Goal: Transaction & Acquisition: Purchase product/service

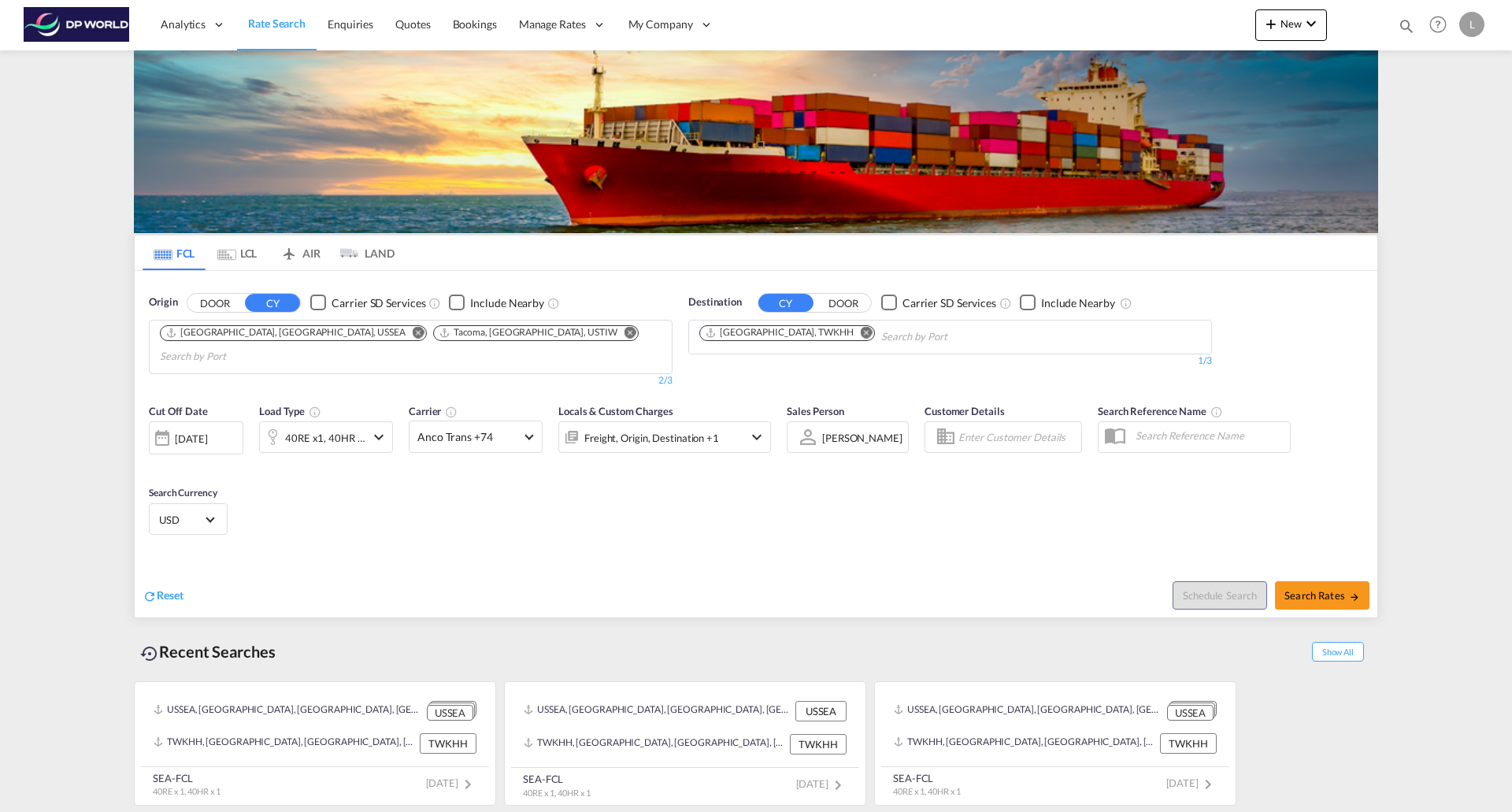
click at [861, 332] on md-icon "Remove" at bounding box center [867, 332] width 12 height 12
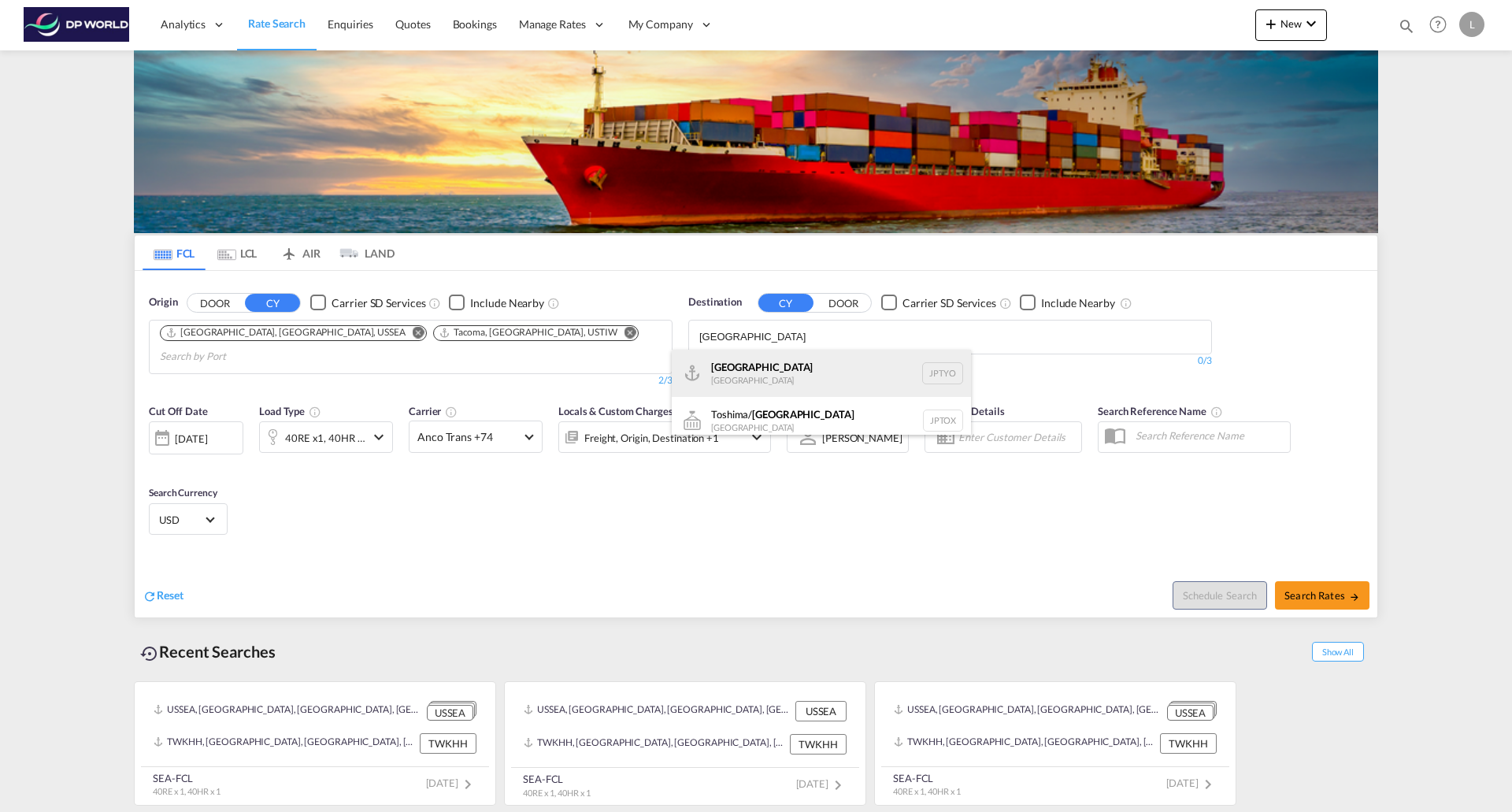
type input "[GEOGRAPHIC_DATA]"
click at [725, 374] on div "Tokyo [GEOGRAPHIC_DATA] JPTYO" at bounding box center [821, 372] width 299 height 47
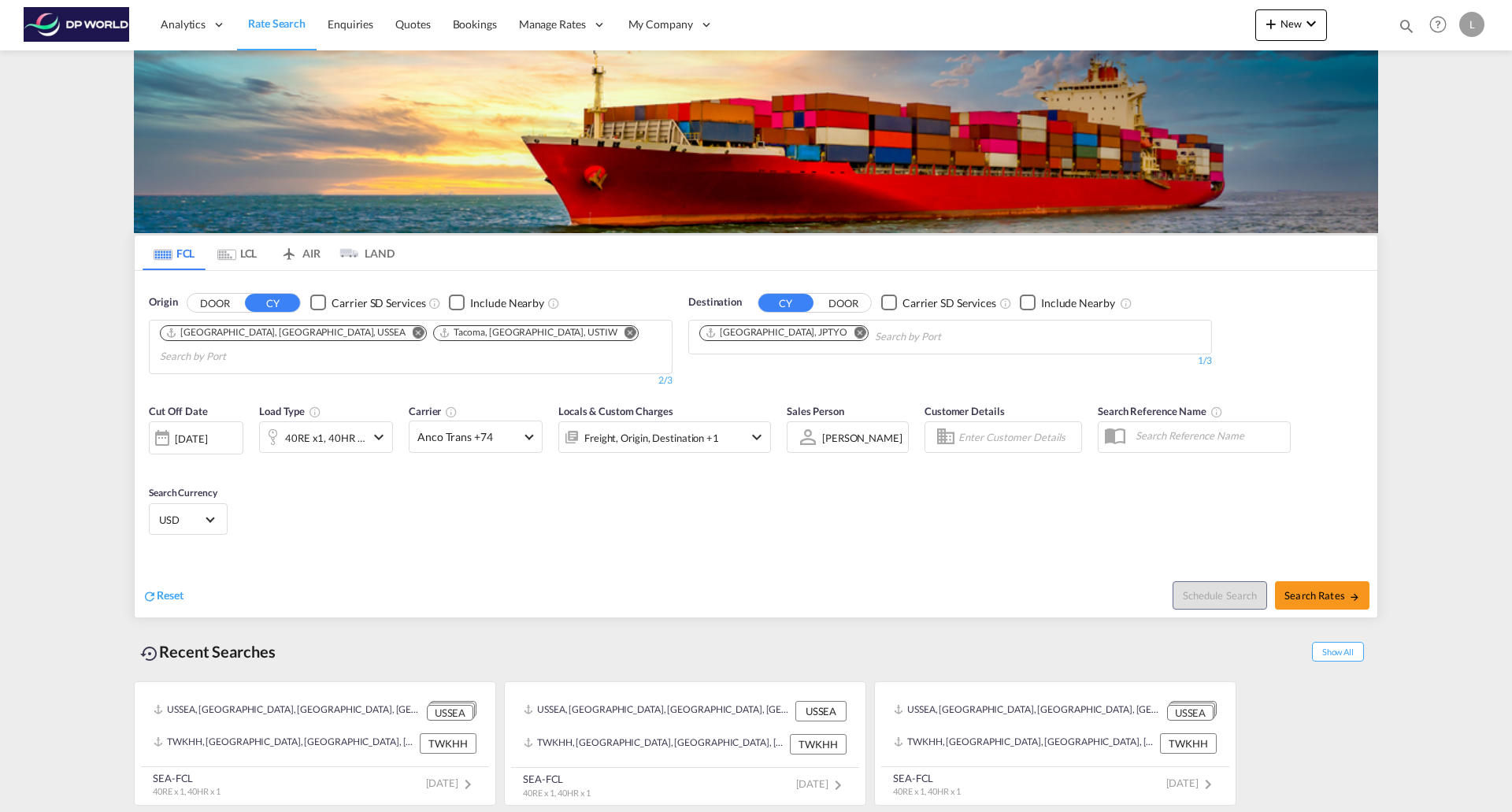
click at [376, 428] on md-icon "icon-chevron-down" at bounding box center [379, 437] width 19 height 19
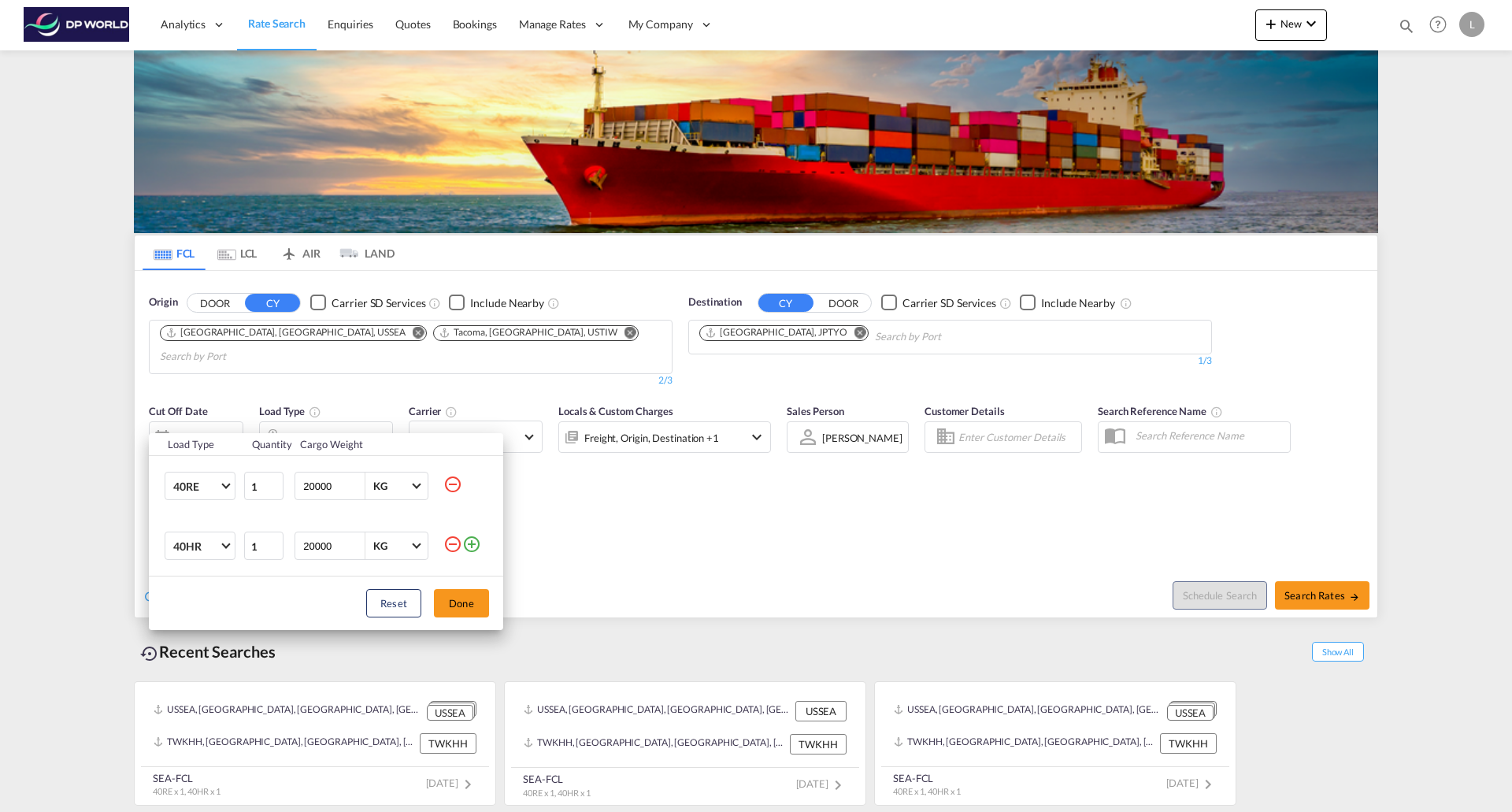
click at [458, 543] on md-icon "icon-minus-circle-outline" at bounding box center [453, 544] width 19 height 19
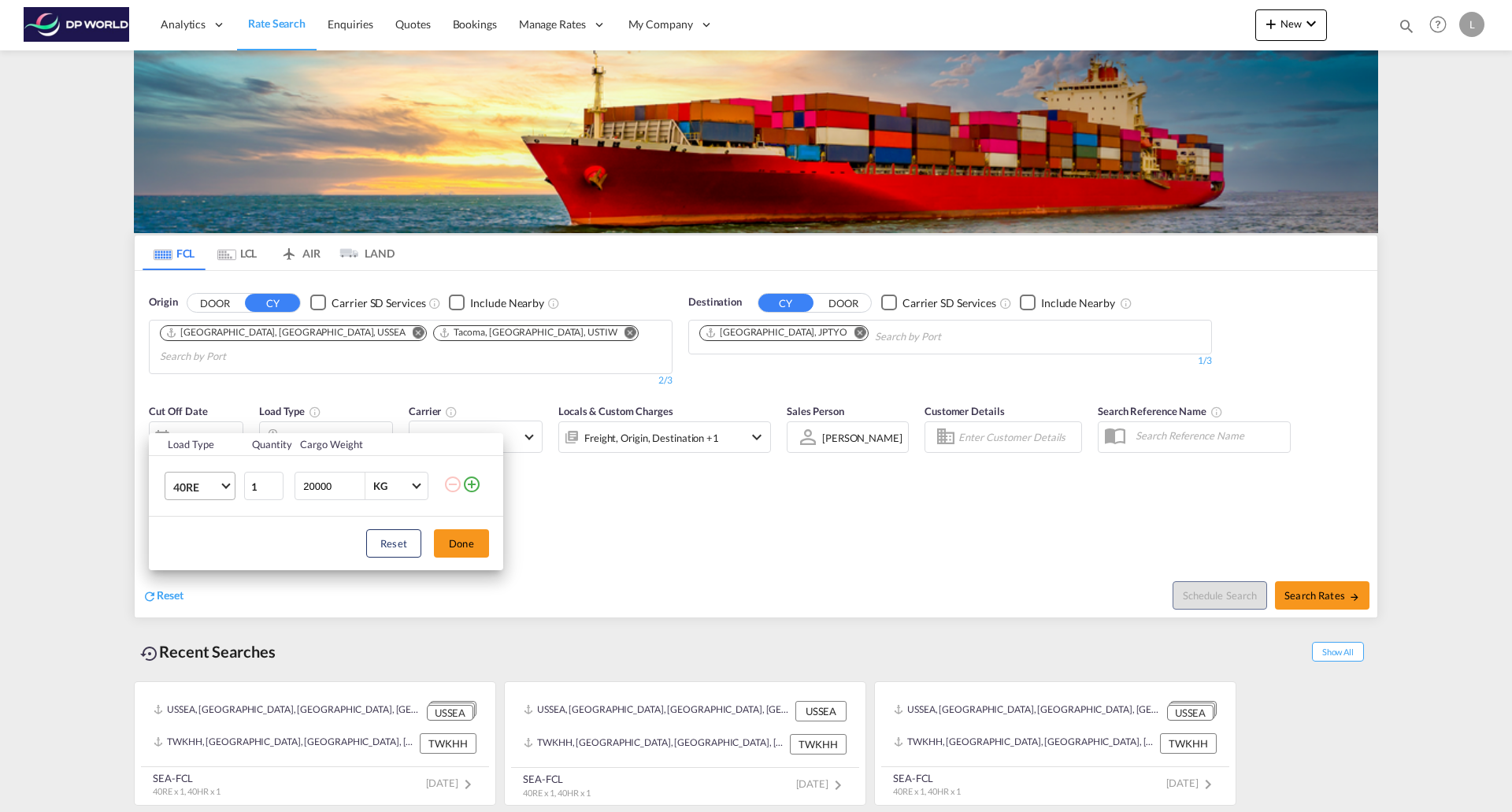
click at [227, 479] on md-select-value "40RE" at bounding box center [203, 486] width 63 height 27
click at [214, 444] on md-option "40HC" at bounding box center [214, 451] width 107 height 37
click at [465, 542] on button "Done" at bounding box center [461, 543] width 55 height 29
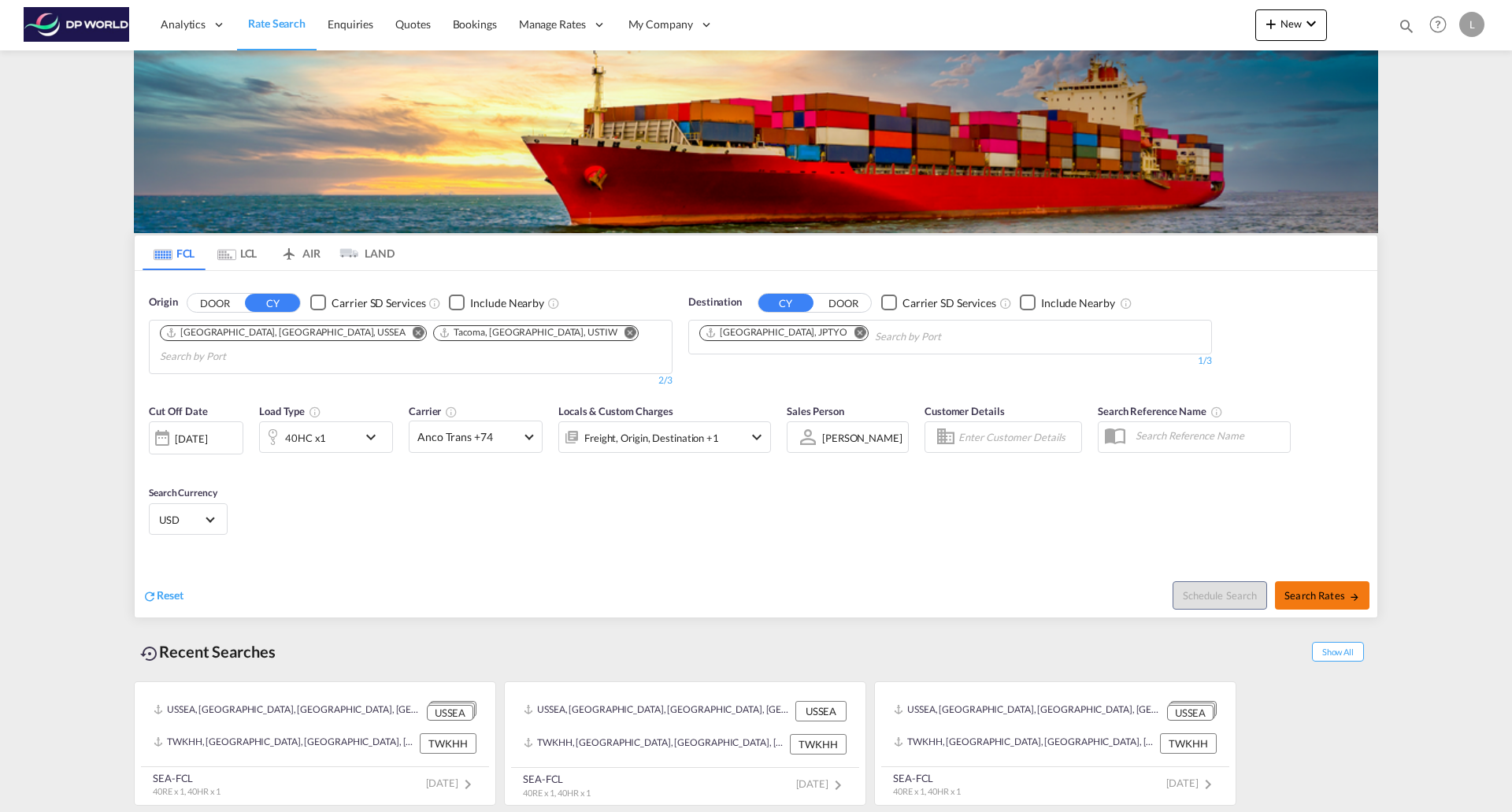
click at [1291, 589] on span "Search Rates" at bounding box center [1322, 595] width 76 height 13
type input "USSEA,USTIW to JPTYO / [DATE]"
